Goal: Task Accomplishment & Management: Manage account settings

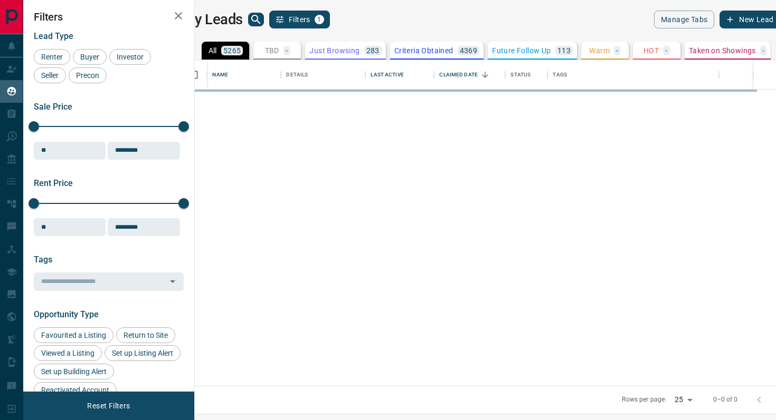
scroll to position [326, 576]
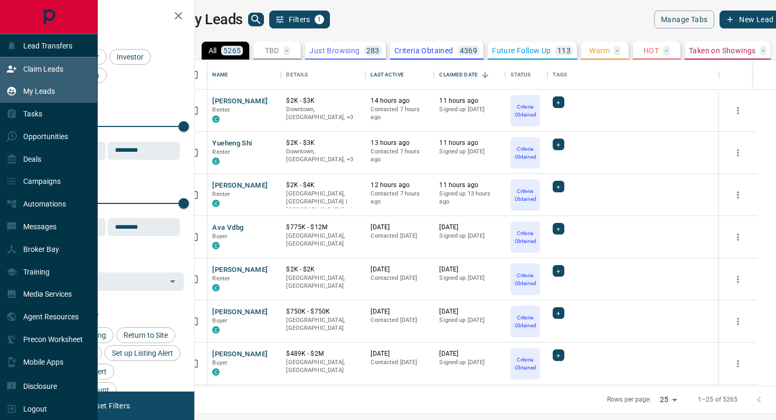
click at [59, 71] on p "Claim Leads" at bounding box center [43, 69] width 40 height 8
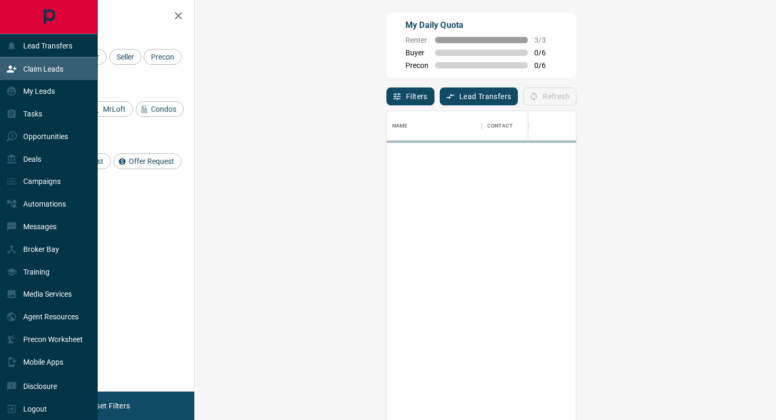
scroll to position [319, 558]
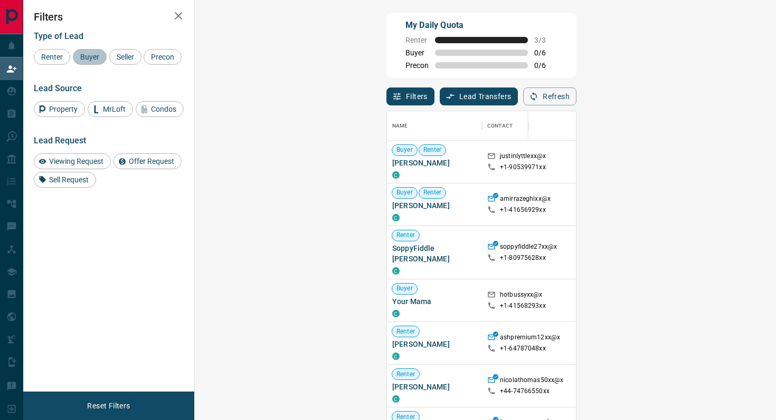
click at [91, 58] on span "Buyer" at bounding box center [89, 57] width 26 height 8
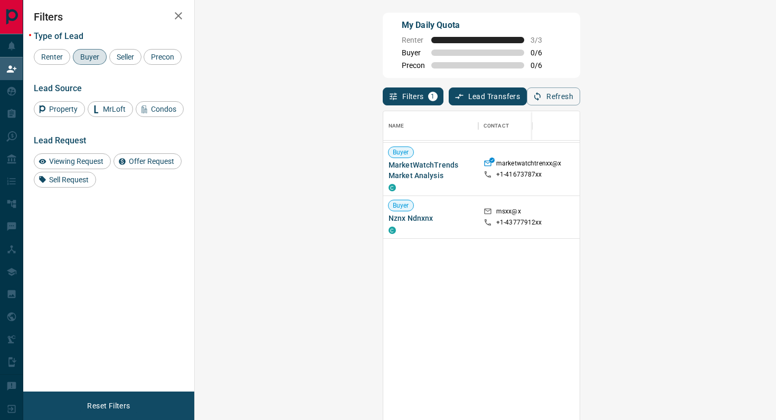
scroll to position [0, 0]
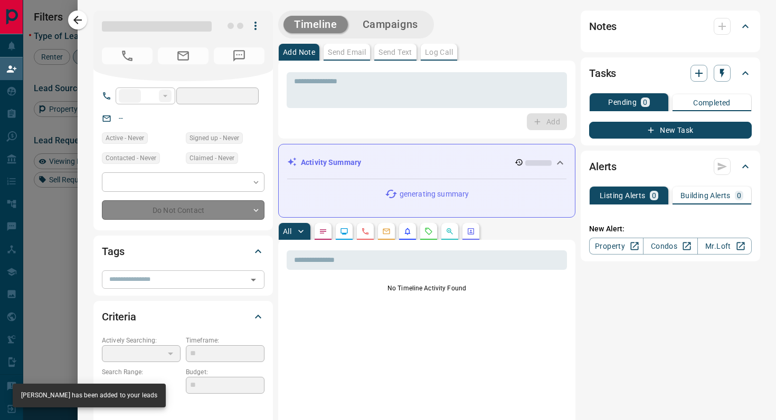
type input "**"
type input "**********"
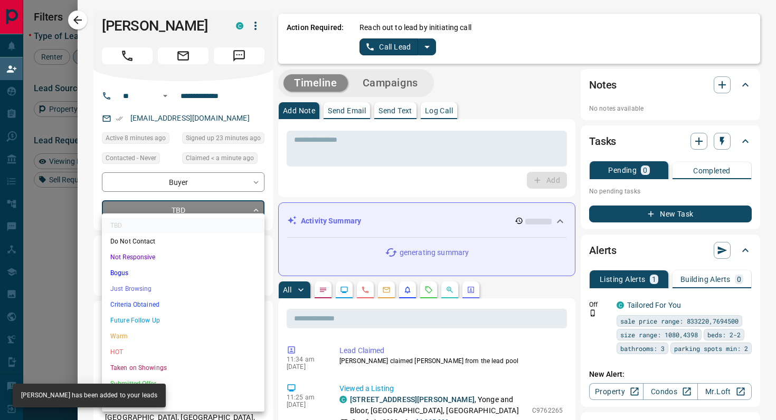
click at [213, 217] on body "Lead Transfers Claim Leads My Leads Tasks Opportunities Deals Campaigns Automat…" at bounding box center [388, 179] width 776 height 358
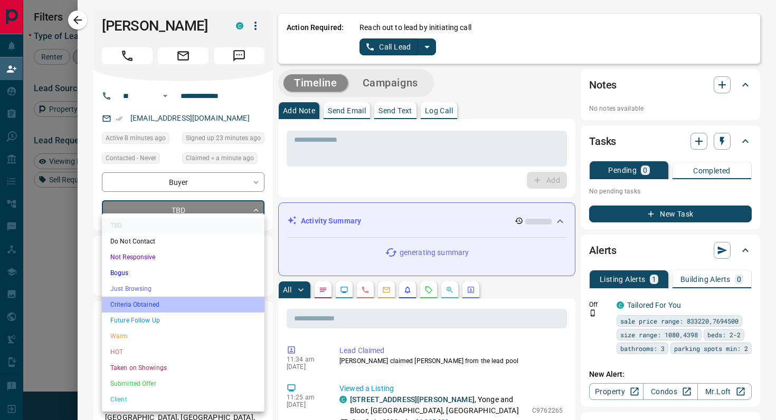
click at [176, 302] on li "Criteria Obtained" at bounding box center [183, 305] width 162 height 16
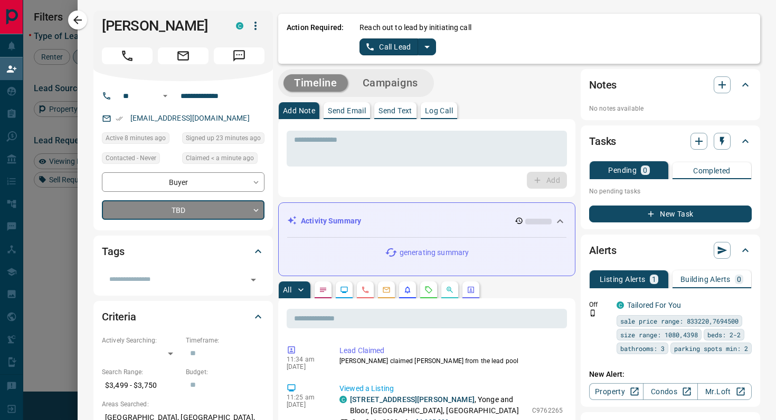
type input "*"
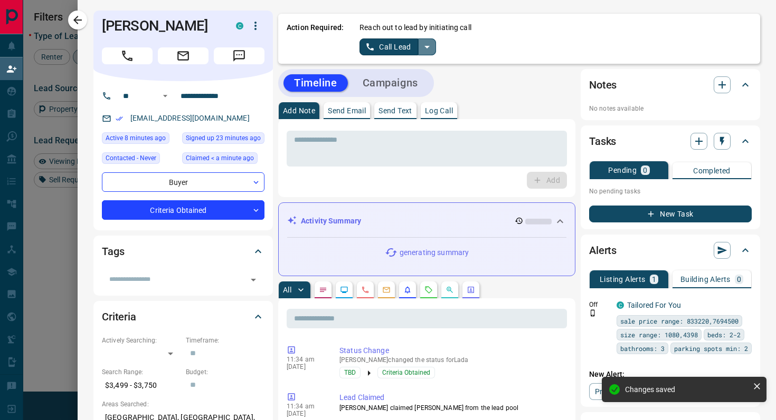
click at [426, 45] on icon "split button" at bounding box center [426, 47] width 13 height 13
click at [386, 82] on li "Log Manual Call" at bounding box center [397, 83] width 64 height 16
click at [364, 49] on button "Log Manual Call" at bounding box center [394, 47] width 70 height 17
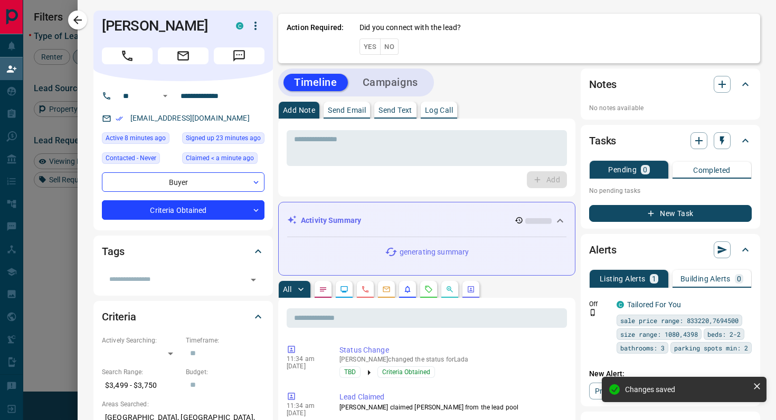
click at [364, 49] on button "Yes" at bounding box center [369, 47] width 21 height 16
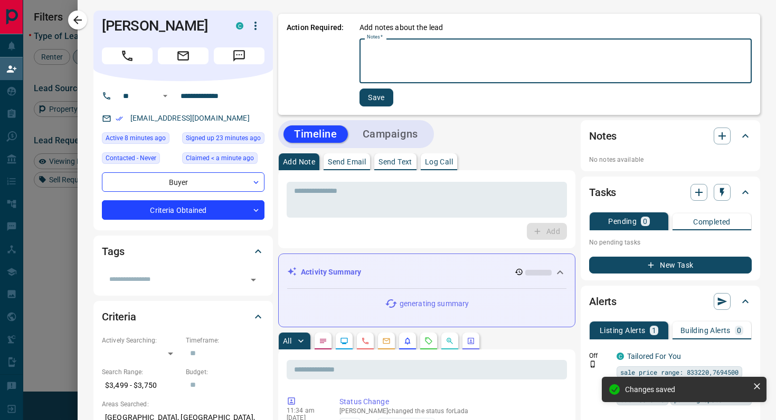
click at [394, 54] on textarea "Notes   *" at bounding box center [555, 61] width 377 height 36
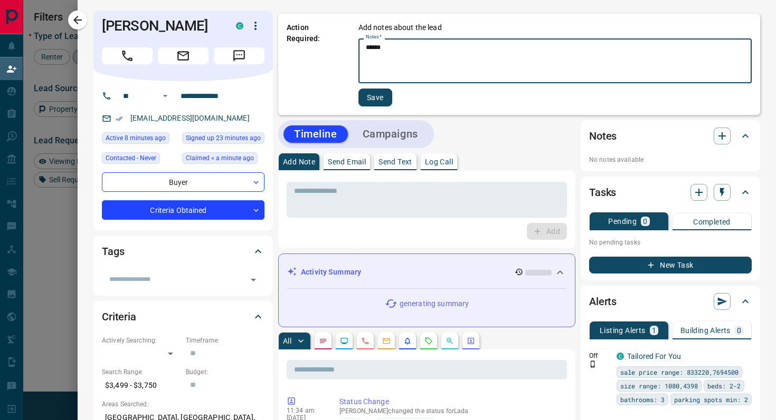
type textarea "******"
click at [374, 97] on button "Save" at bounding box center [375, 98] width 34 height 18
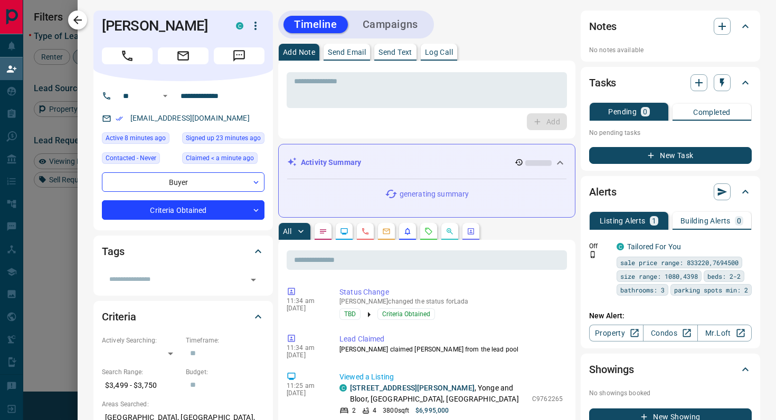
click at [73, 20] on icon "button" at bounding box center [77, 20] width 8 height 8
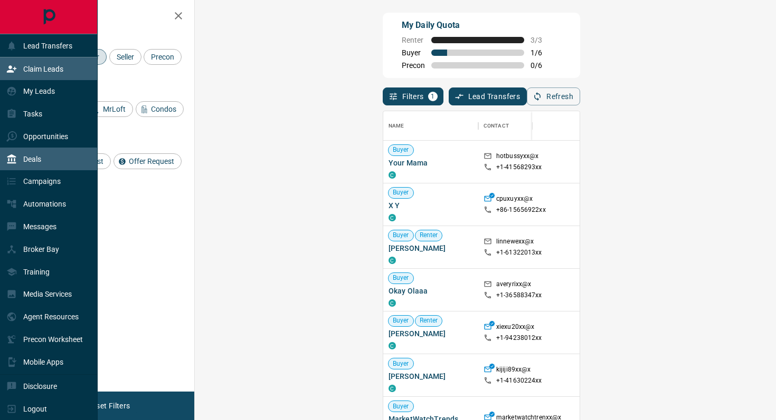
click at [50, 164] on div "Deals" at bounding box center [49, 159] width 98 height 23
